Goal: Task Accomplishment & Management: Complete application form

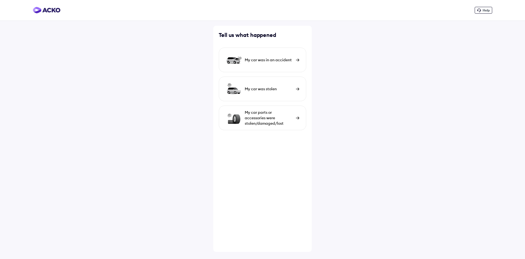
click at [276, 62] on div "My car was in an accident" at bounding box center [269, 59] width 48 height 5
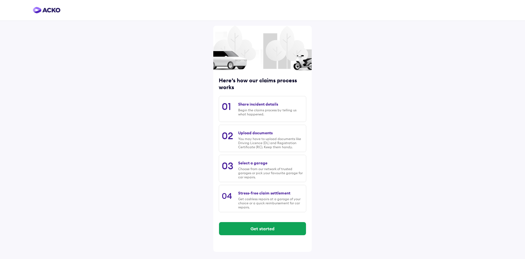
click at [272, 111] on div "Begin the claims process by telling us what happened." at bounding box center [270, 112] width 65 height 8
click at [263, 228] on button "Get started" at bounding box center [262, 228] width 87 height 13
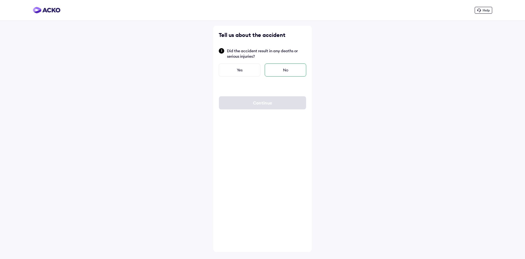
click at [292, 73] on div "No" at bounding box center [286, 69] width 42 height 13
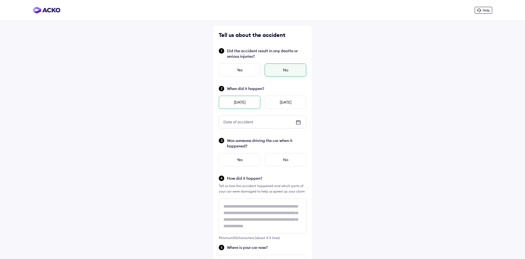
click at [238, 103] on div "[DATE]" at bounding box center [240, 102] width 42 height 13
click at [298, 123] on icon at bounding box center [298, 122] width 7 height 7
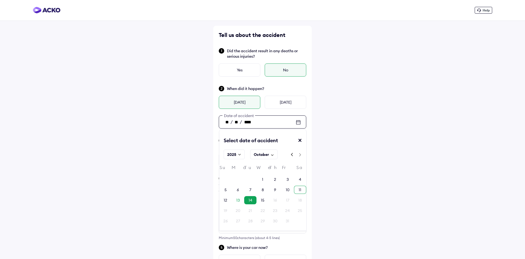
click at [301, 190] on div "11" at bounding box center [300, 189] width 3 height 5
type input "**"
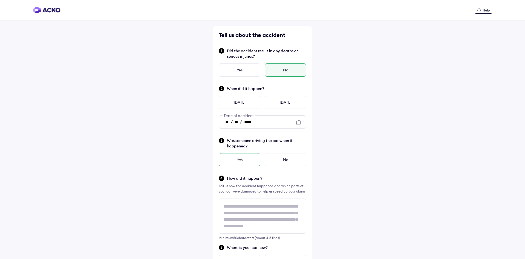
click at [237, 159] on div "Yes" at bounding box center [240, 159] width 42 height 13
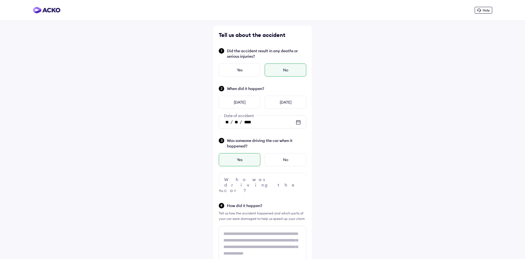
click at [283, 182] on div at bounding box center [263, 179] width 88 height 13
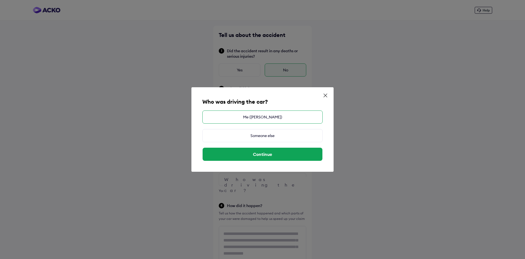
click at [264, 117] on div "Me ([PERSON_NAME])" at bounding box center [262, 117] width 120 height 13
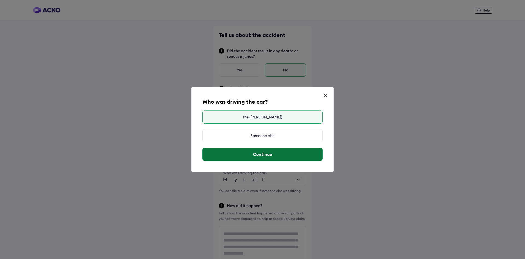
click at [267, 153] on button "Continue" at bounding box center [263, 154] width 120 height 13
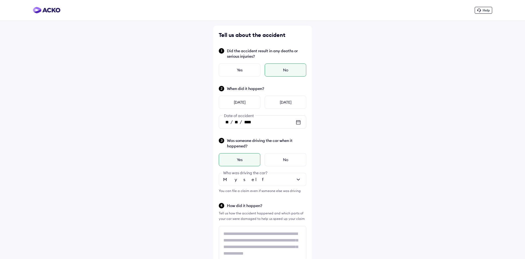
scroll to position [28, 0]
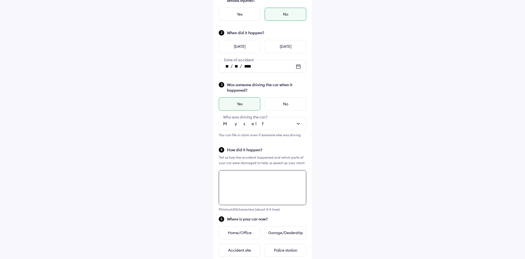
click at [234, 179] on textarea at bounding box center [263, 187] width 88 height 35
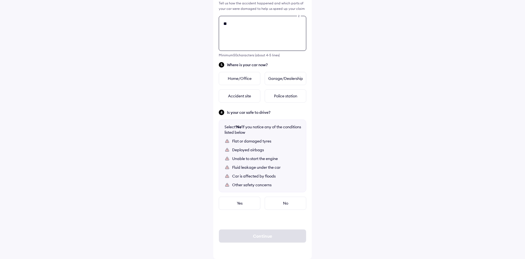
type textarea "*"
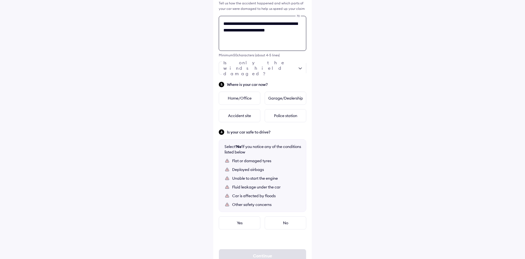
click at [239, 39] on textarea "**********" at bounding box center [263, 33] width 88 height 35
click at [236, 38] on textarea "**********" at bounding box center [263, 33] width 88 height 35
type textarea "**********"
click at [300, 73] on div at bounding box center [263, 68] width 88 height 13
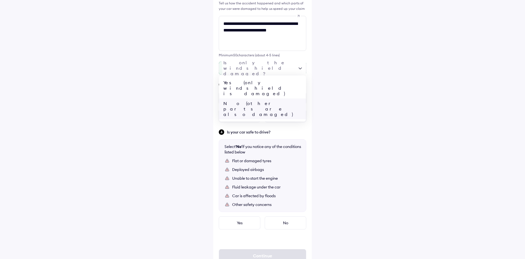
click at [277, 98] on div "No (other parts are also damaged)" at bounding box center [262, 108] width 87 height 21
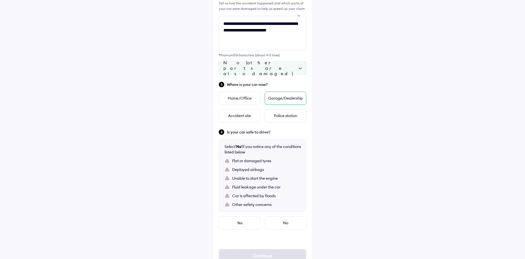
click at [293, 99] on div "Garage/Dealership" at bounding box center [286, 98] width 42 height 13
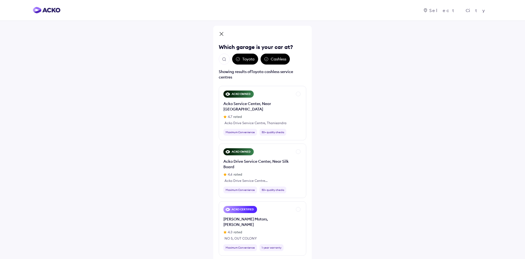
click at [279, 58] on div "Cashless" at bounding box center [275, 59] width 29 height 11
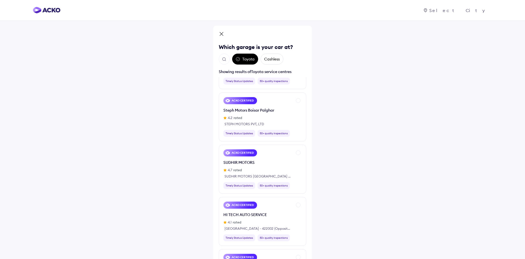
scroll to position [1379, 0]
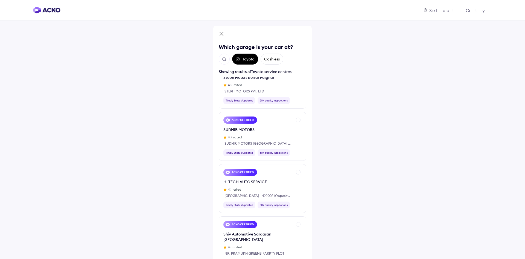
click at [224, 60] on img "Open search" at bounding box center [224, 59] width 5 height 5
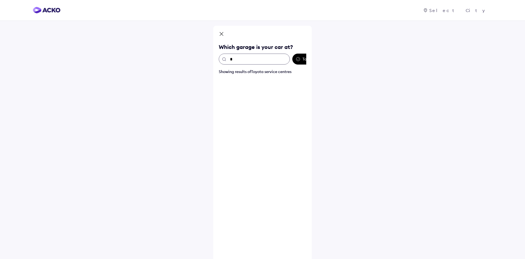
scroll to position [0, 0]
type input "*****"
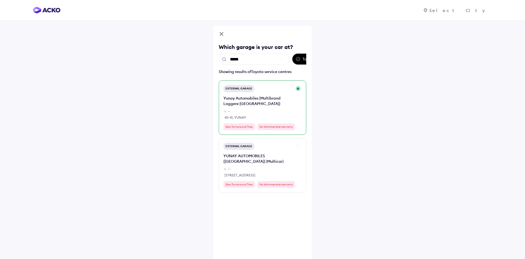
click at [271, 105] on div "Yunay Automobiles (Multibrand Laggere Bangalore)" at bounding box center [258, 100] width 69 height 11
click at [245, 88] on div "External Garage" at bounding box center [239, 88] width 31 height 7
click at [275, 60] on div "Cashless" at bounding box center [272, 59] width 23 height 11
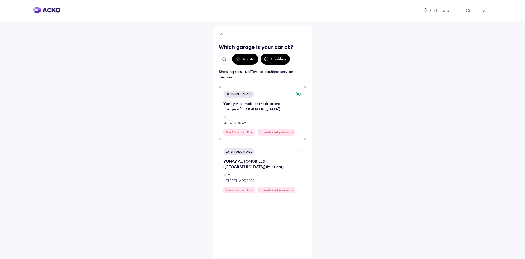
click at [264, 97] on div "External Garage Yunay Automobiles (Multibrand Laggere Bangalore) -- 40-41, YUNA…" at bounding box center [258, 113] width 69 height 45
click at [251, 96] on div "External Garage" at bounding box center [239, 94] width 31 height 7
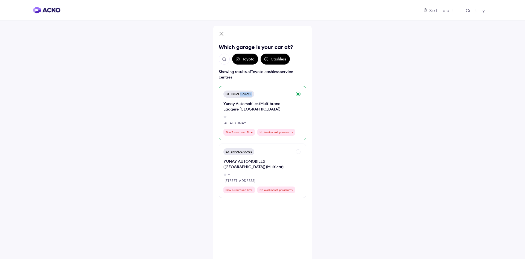
click at [246, 94] on div "External Garage" at bounding box center [239, 94] width 31 height 7
click at [260, 90] on div "External Garage Yunay Automobiles (Multibrand Laggere Bangalore) -- 40-41, YUNA…" at bounding box center [263, 113] width 88 height 54
click at [289, 76] on div "Showing results of Toyota cashless service centres" at bounding box center [263, 74] width 88 height 11
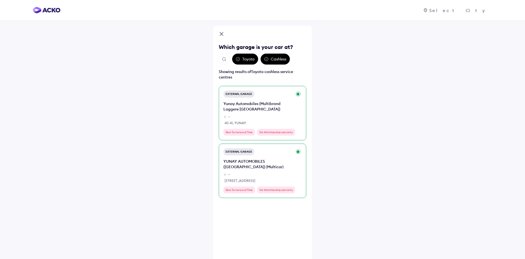
scroll to position [46, 0]
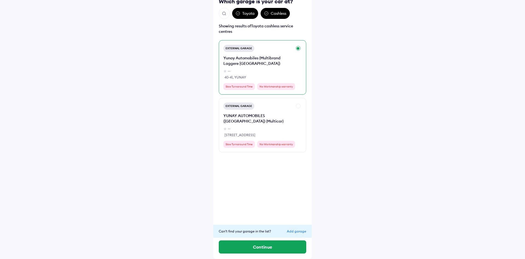
click at [291, 57] on div "Yunay Automobiles (Multibrand Laggere Bangalore)" at bounding box center [258, 60] width 69 height 11
click at [260, 249] on button "Continue" at bounding box center [263, 246] width 88 height 13
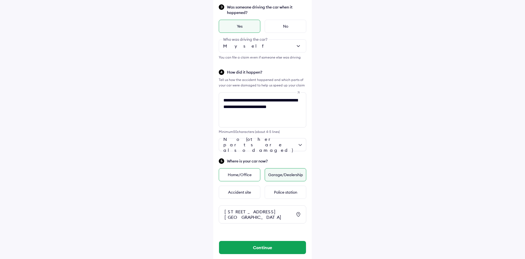
scroll to position [161, 0]
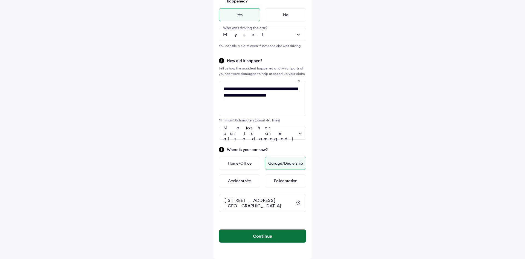
click at [268, 237] on button "Continue" at bounding box center [262, 236] width 87 height 13
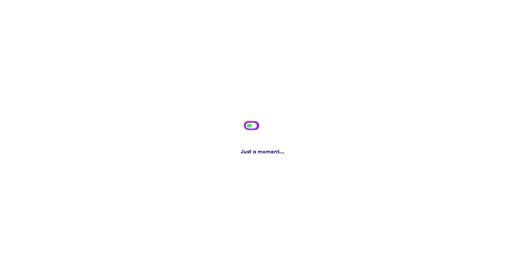
scroll to position [0, 0]
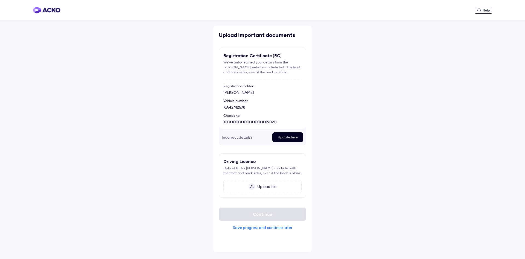
click at [268, 227] on div "Save progress and continue later" at bounding box center [263, 227] width 88 height 5
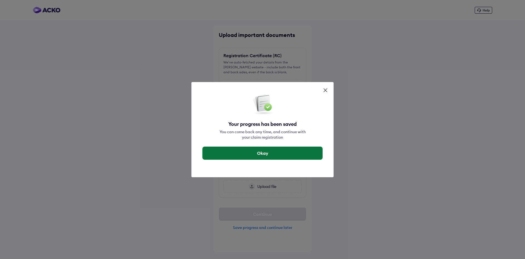
click at [270, 153] on button "Okay" at bounding box center [263, 153] width 120 height 13
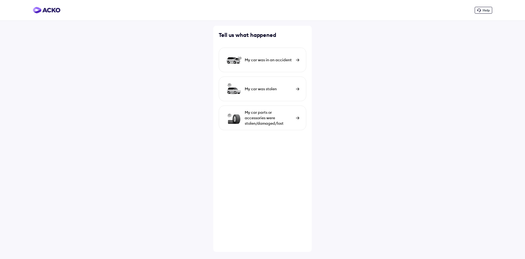
click at [285, 62] on div "My car was in an accident" at bounding box center [269, 59] width 48 height 5
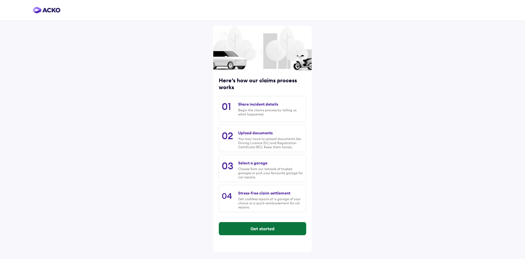
click at [268, 228] on button "Get started" at bounding box center [262, 228] width 87 height 13
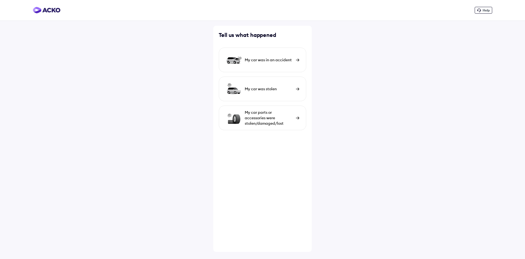
click at [299, 61] on img at bounding box center [298, 60] width 4 height 3
click at [294, 62] on div "My car was in an accident" at bounding box center [263, 60] width 88 height 25
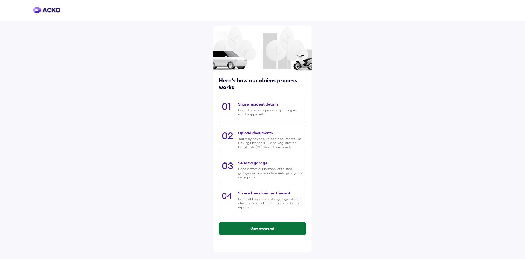
click at [277, 233] on button "Get started" at bounding box center [262, 228] width 87 height 13
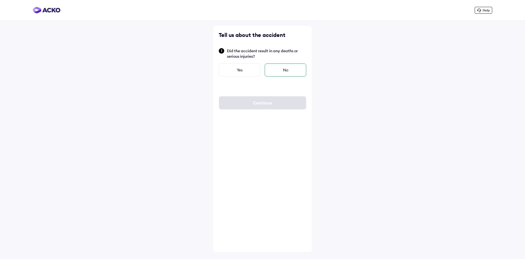
click at [291, 68] on div "No" at bounding box center [286, 69] width 42 height 13
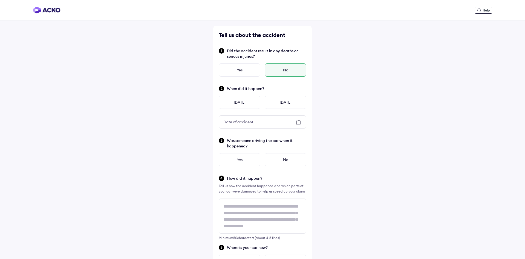
click at [298, 122] on icon at bounding box center [299, 122] width 4 height 1
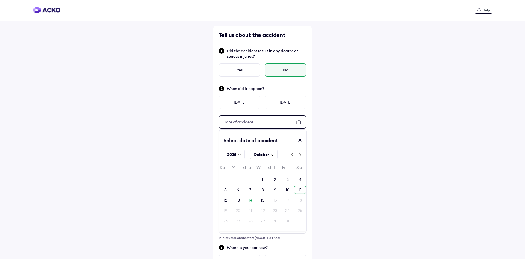
click at [304, 188] on div "11" at bounding box center [300, 190] width 12 height 8
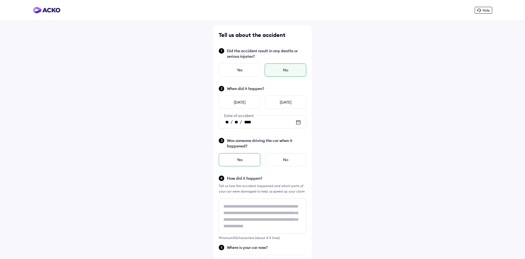
click at [250, 164] on div "Yes" at bounding box center [240, 159] width 42 height 13
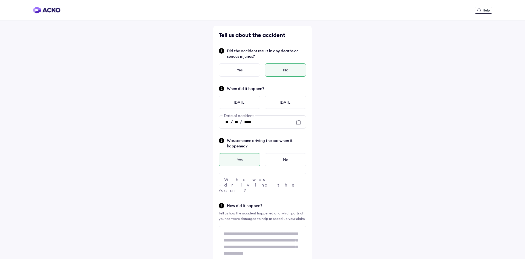
click at [256, 178] on div at bounding box center [263, 179] width 88 height 13
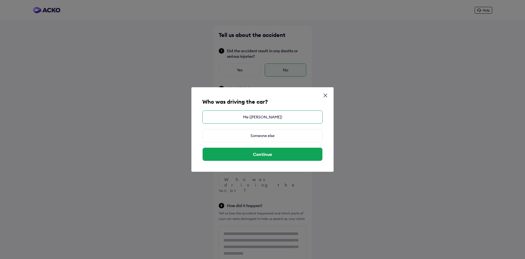
click at [258, 114] on div "Me ([PERSON_NAME])" at bounding box center [262, 117] width 120 height 13
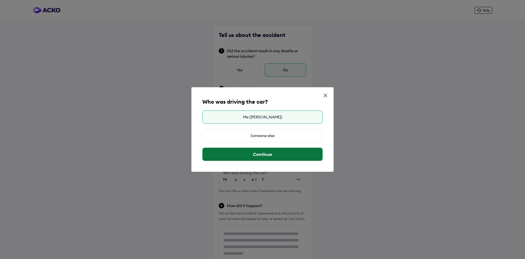
click at [281, 157] on button "Continue" at bounding box center [263, 154] width 120 height 13
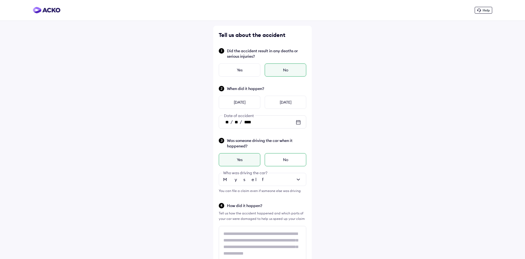
scroll to position [84, 0]
